Goal: Complete application form

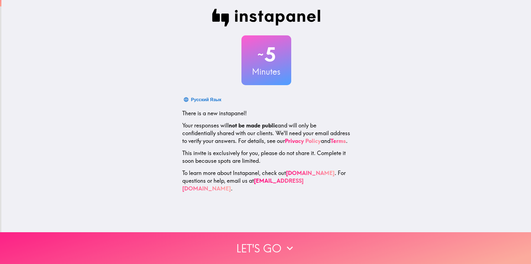
click at [275, 238] on button "Let's go" at bounding box center [265, 248] width 531 height 32
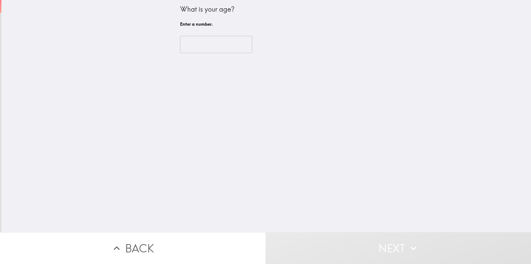
click at [203, 38] on input "number" at bounding box center [216, 44] width 72 height 17
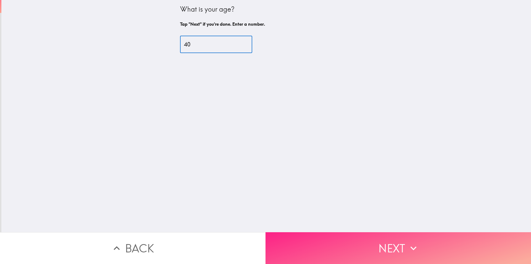
type input "40"
click at [400, 238] on button "Next" at bounding box center [399, 248] width 266 height 32
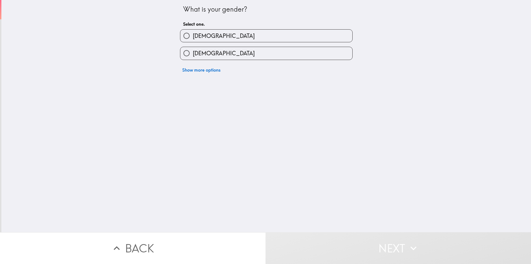
click at [229, 36] on label "[DEMOGRAPHIC_DATA]" at bounding box center [266, 36] width 172 height 12
click at [193, 36] on input "[DEMOGRAPHIC_DATA]" at bounding box center [186, 36] width 12 height 12
radio input "true"
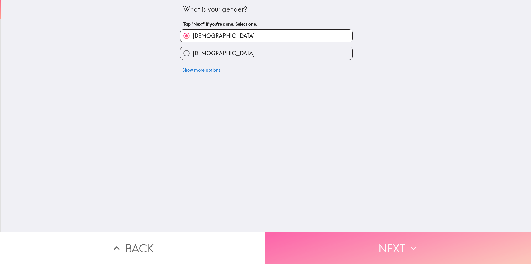
click at [379, 241] on button "Next" at bounding box center [399, 248] width 266 height 32
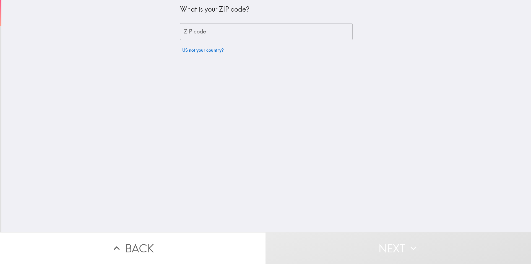
click at [206, 22] on div "What is your ZIP code? ZIP code ZIP code US not your country?" at bounding box center [266, 28] width 173 height 56
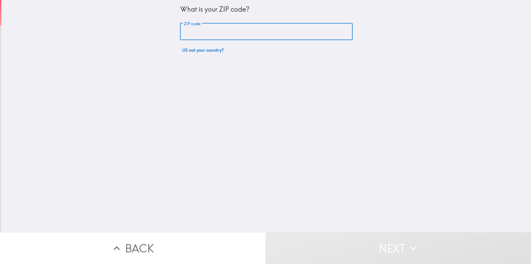
click at [204, 33] on input "ZIP code" at bounding box center [266, 31] width 173 height 17
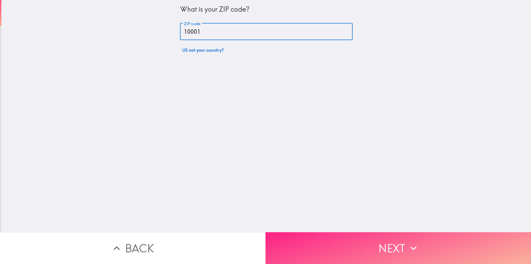
type input "10001"
click at [316, 235] on button "Next" at bounding box center [399, 248] width 266 height 32
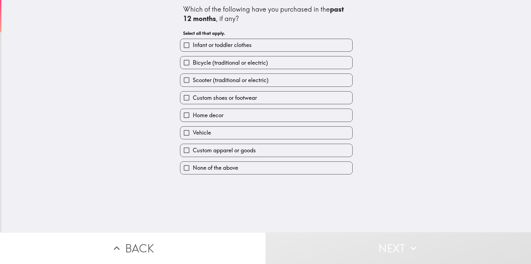
click at [238, 97] on span "Custom shoes or footwear" at bounding box center [225, 98] width 64 height 8
click at [193, 97] on input "Custom shoes or footwear" at bounding box center [186, 98] width 12 height 12
checkbox input "true"
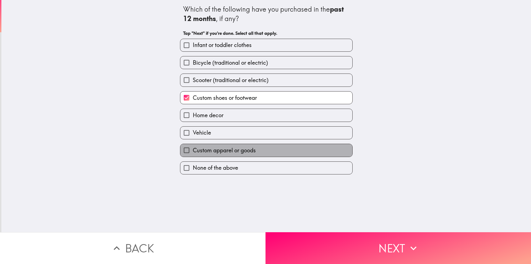
click at [244, 151] on span "Custom apparel or goods" at bounding box center [224, 151] width 63 height 8
click at [193, 151] on input "Custom apparel or goods" at bounding box center [186, 150] width 12 height 12
checkbox input "true"
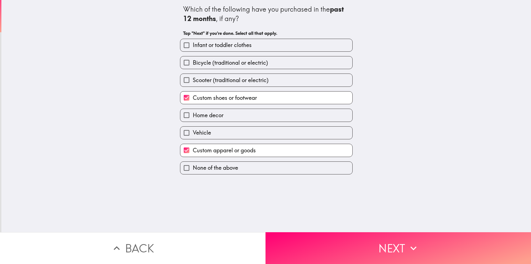
click at [382, 242] on button "Next" at bounding box center [399, 248] width 266 height 32
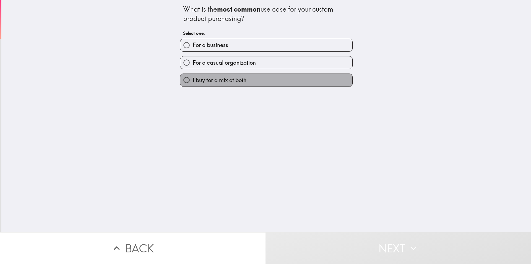
click at [227, 82] on span "I buy for a mix of both" at bounding box center [220, 80] width 54 height 8
click at [193, 82] on input "I buy for a mix of both" at bounding box center [186, 80] width 12 height 12
radio input "true"
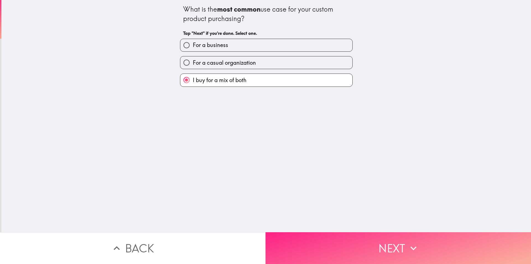
click at [384, 241] on button "Next" at bounding box center [399, 248] width 266 height 32
